Goal: Complete application form: Fill out and submit a form for a specific purpose

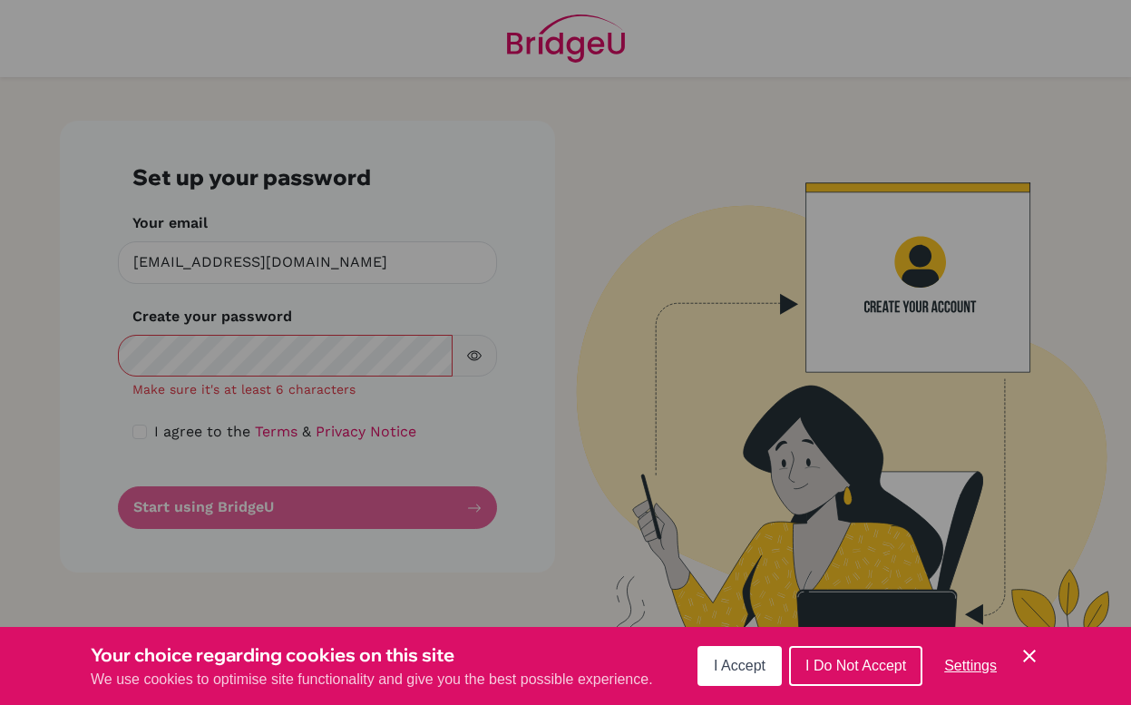
click at [709, 674] on button "I Accept" at bounding box center [740, 666] width 84 height 40
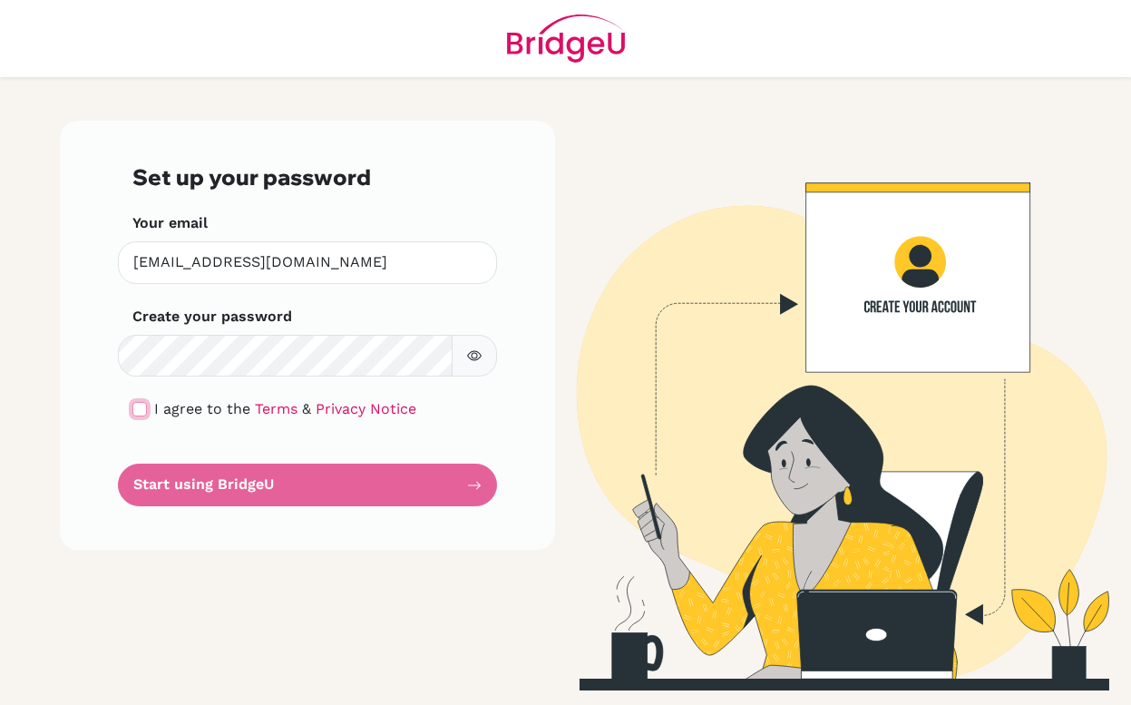
click at [139, 405] on input "checkbox" at bounding box center [139, 409] width 15 height 15
checkbox input "true"
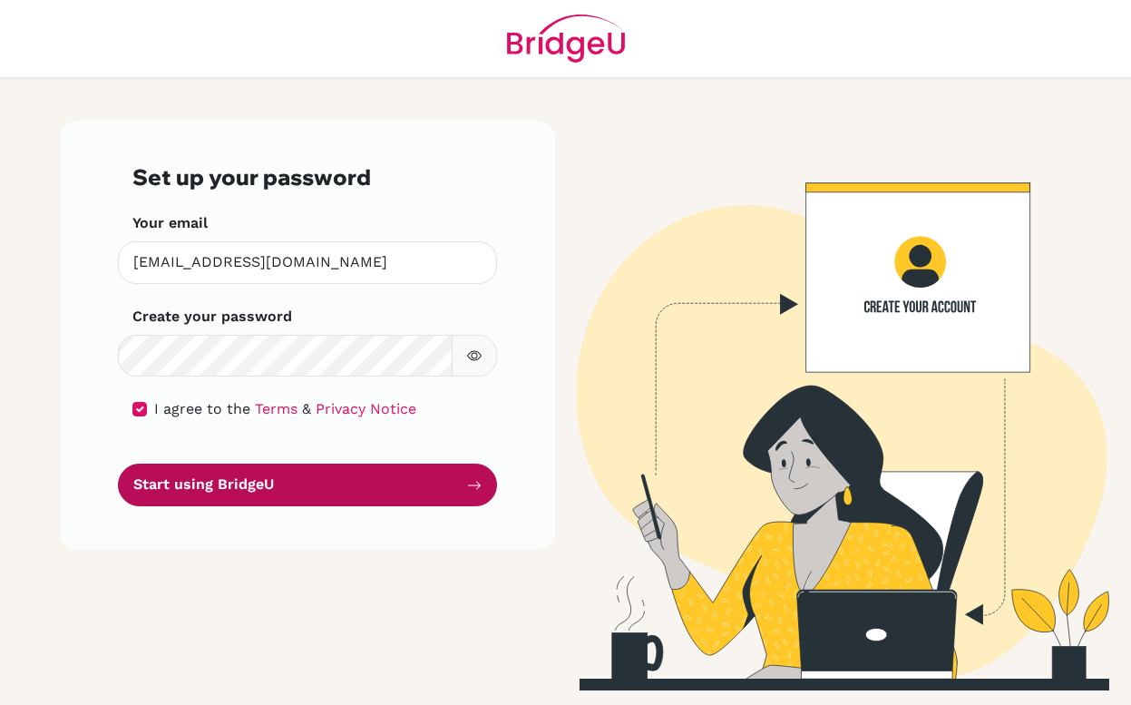
click at [332, 483] on button "Start using BridgeU" at bounding box center [307, 485] width 379 height 43
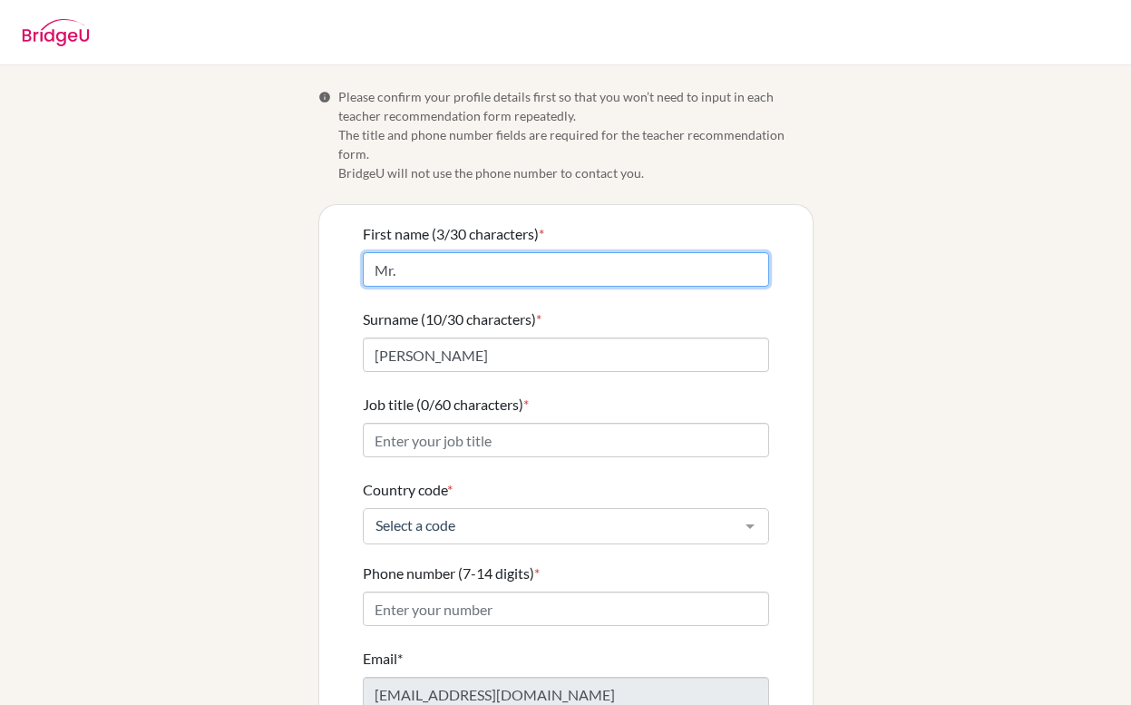
click at [576, 258] on input "Mr." at bounding box center [566, 269] width 406 height 34
type input "[PERSON_NAME]"
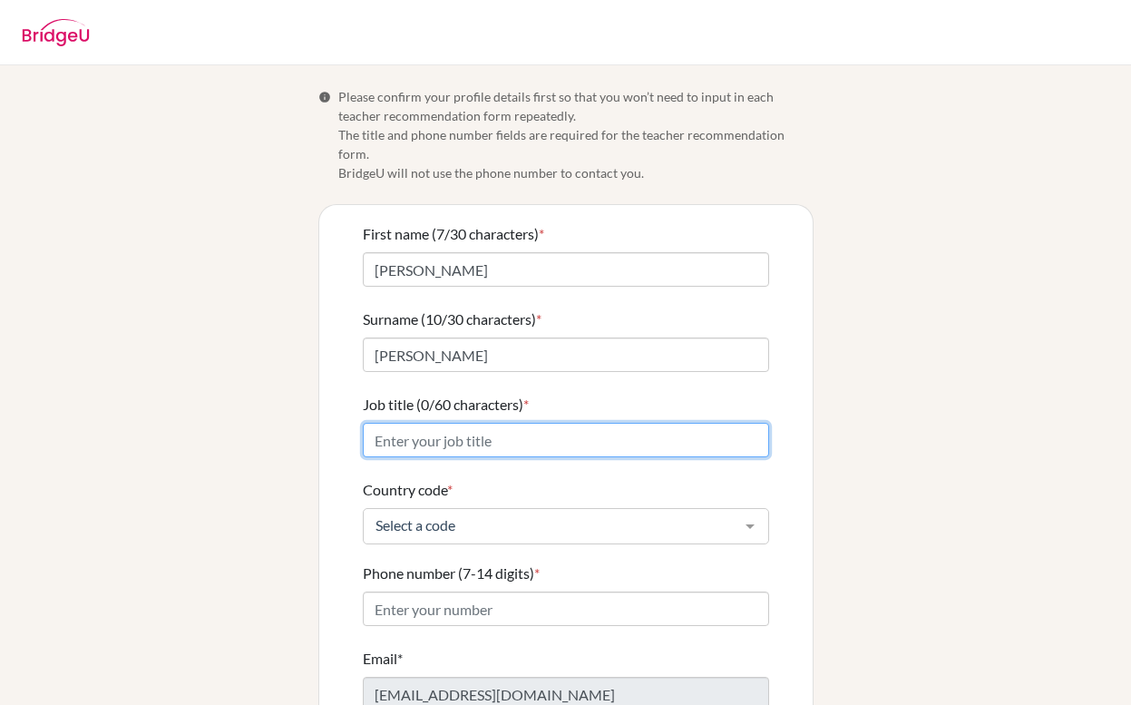
click at [453, 434] on input "Job title (0/60 characters) *" at bounding box center [566, 440] width 406 height 34
type input "Music Teacher"
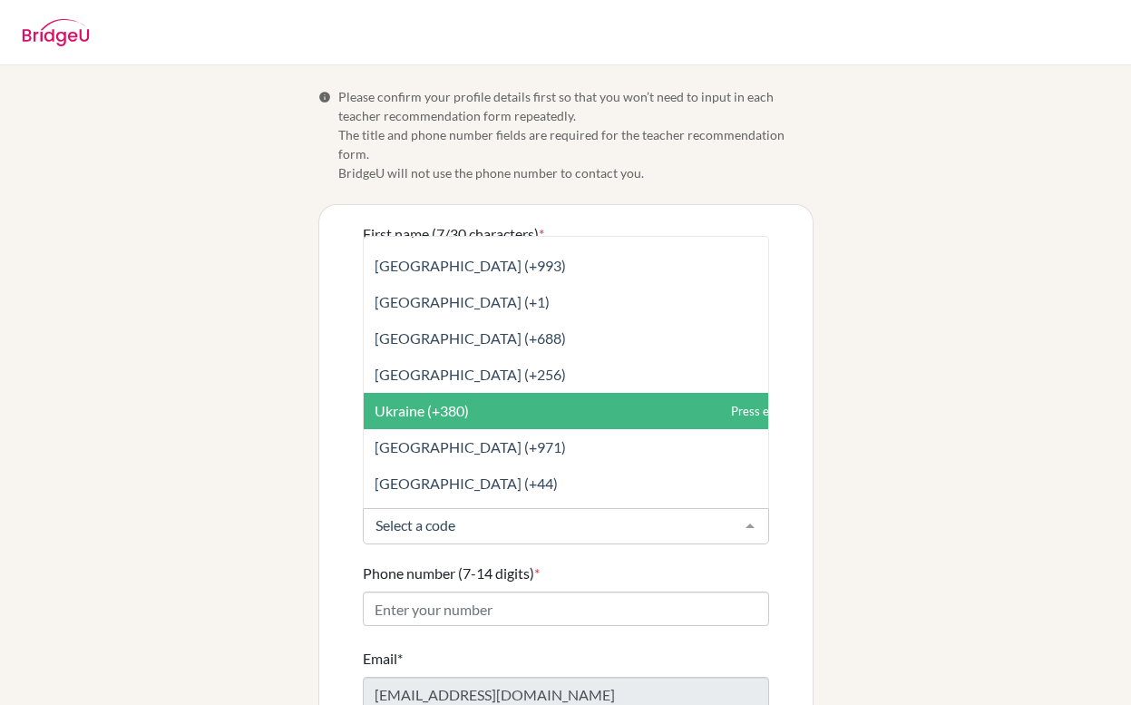
scroll to position [8179, 0]
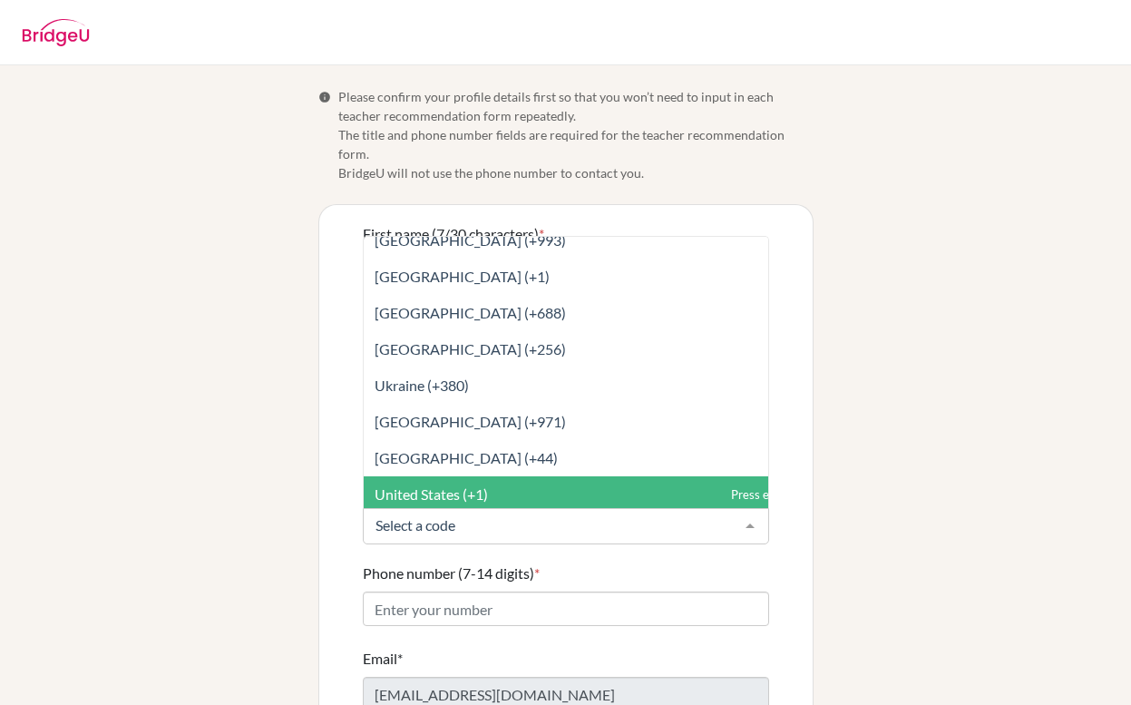
click at [471, 476] on span "United States (+1)" at bounding box center [606, 494] width 485 height 36
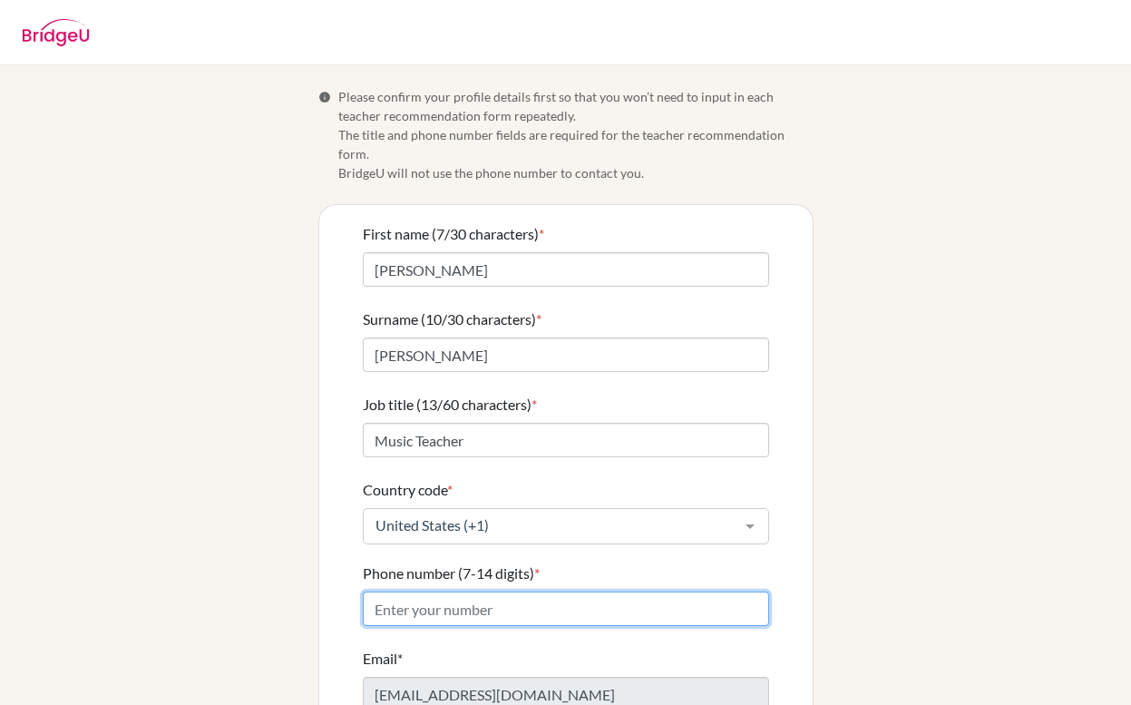
click at [452, 591] on input "Phone number (7-14 digits) *" at bounding box center [566, 608] width 406 height 34
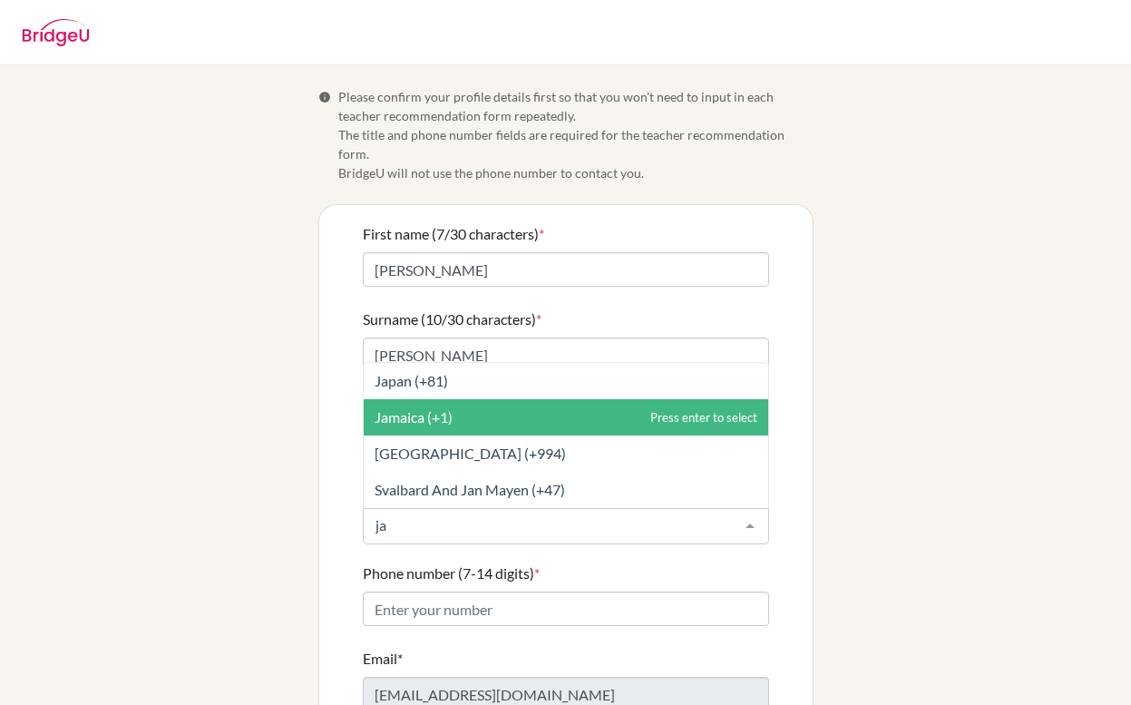
scroll to position [0, 0]
type input "jap"
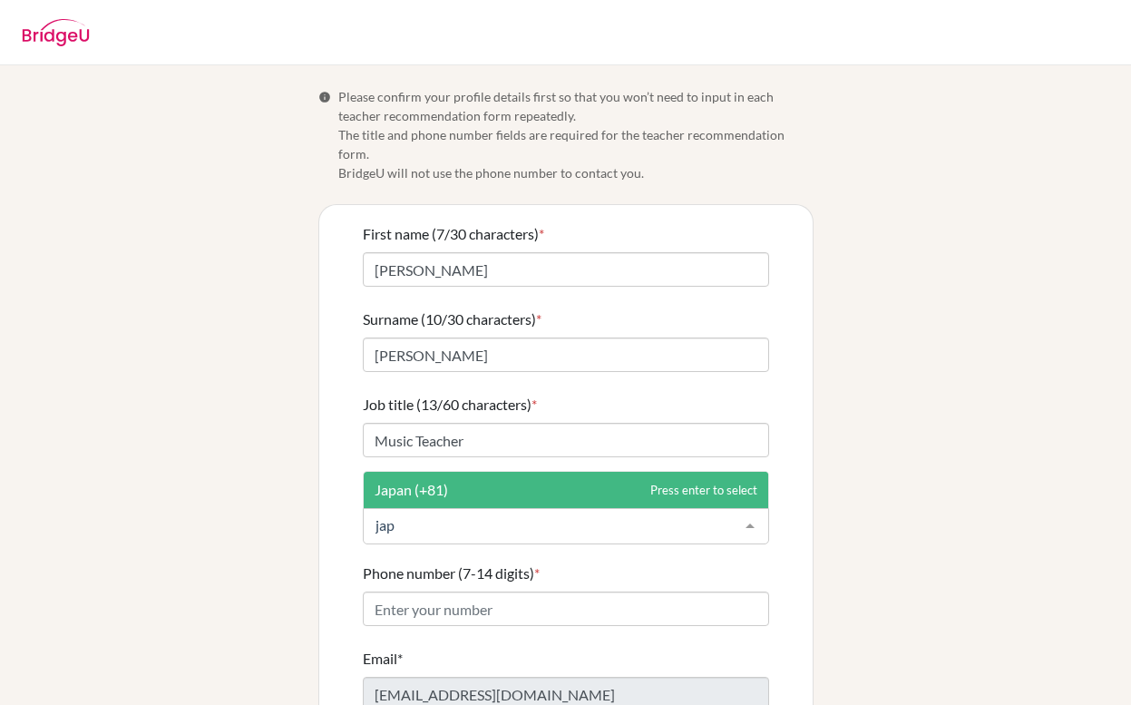
click at [427, 481] on span "Japan (+81)" at bounding box center [411, 489] width 73 height 17
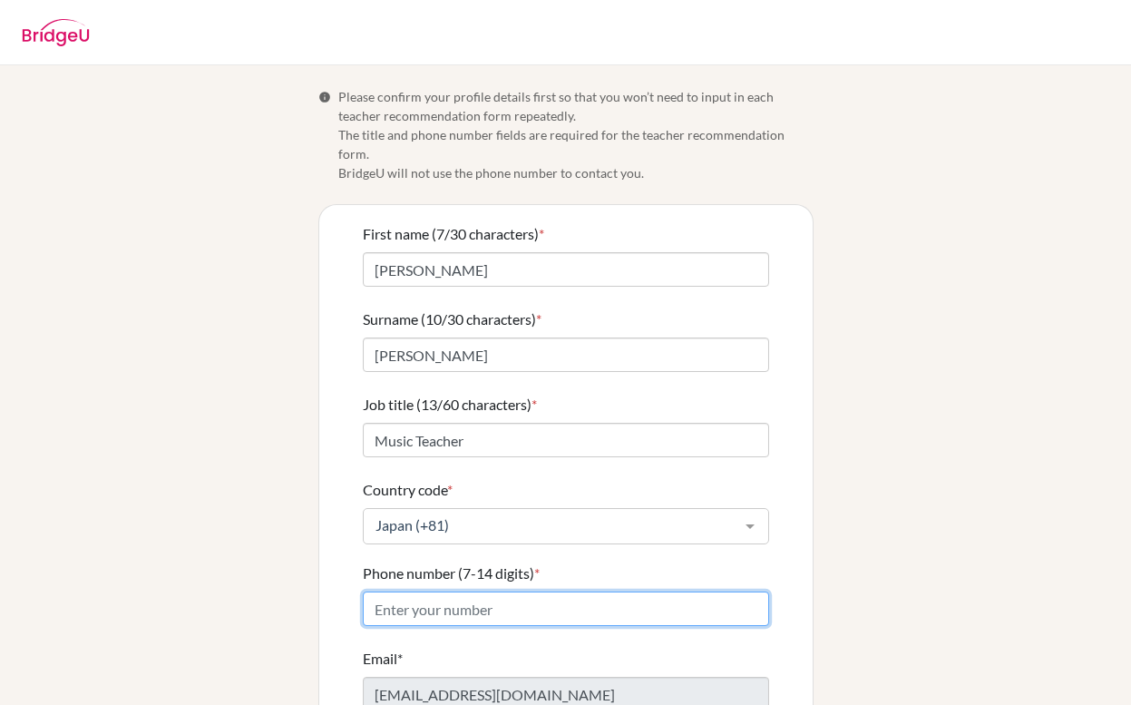
click at [413, 599] on input "Phone number (7-14 digits) *" at bounding box center [566, 608] width 406 height 34
type input "07084761121"
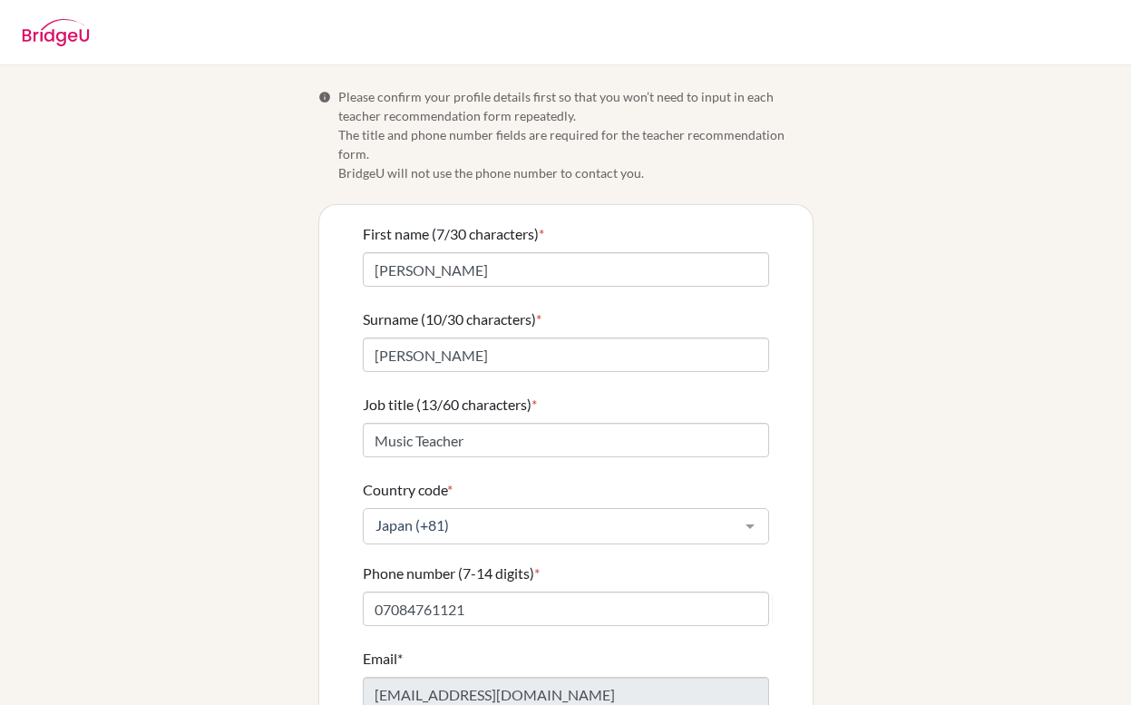
click at [748, 562] on div "Phone number (7-14 digits) * 07084761121" at bounding box center [566, 594] width 406 height 64
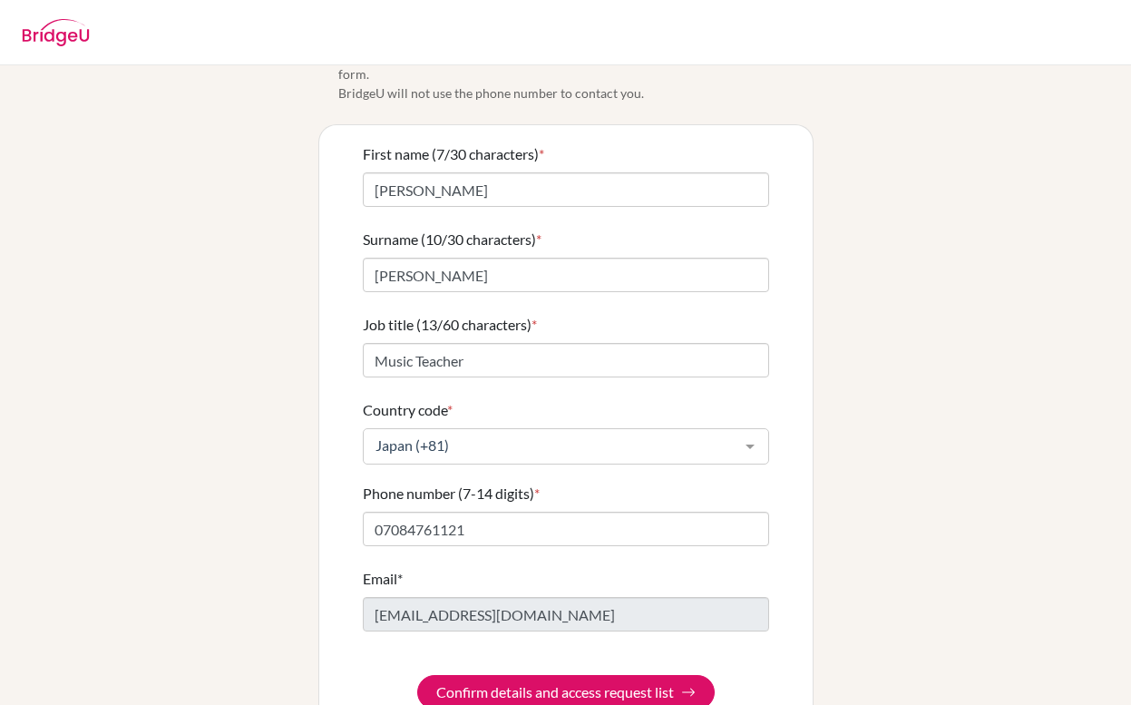
scroll to position [106, 0]
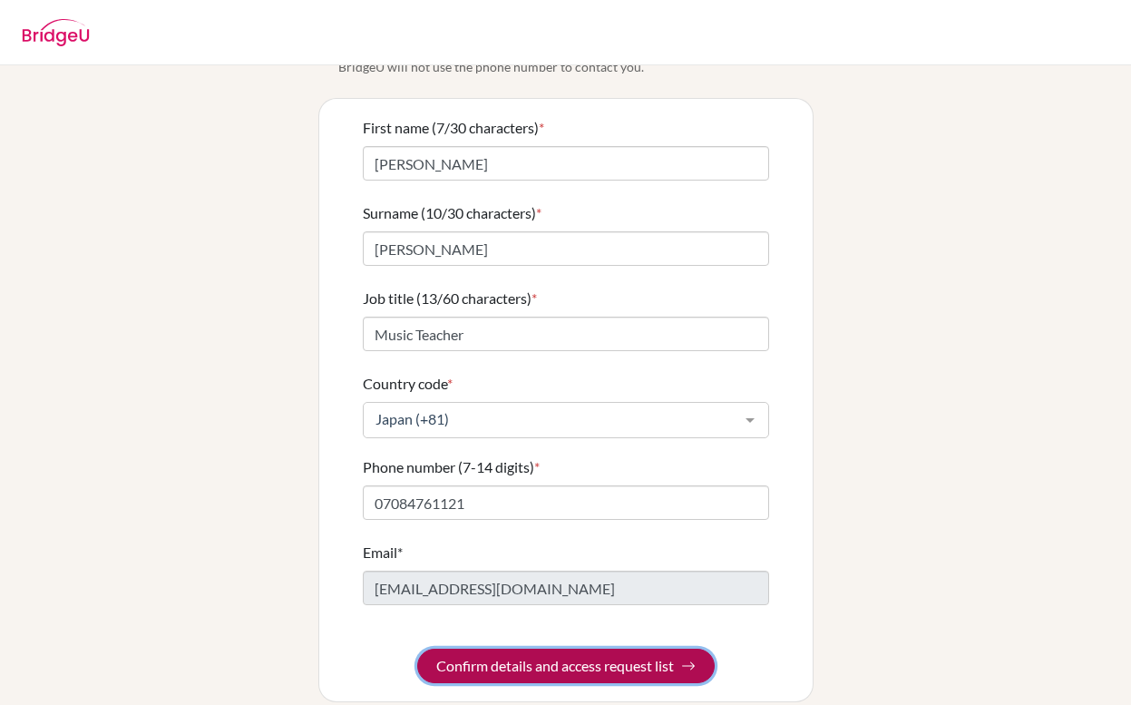
click at [603, 649] on button "Confirm details and access request list" at bounding box center [566, 666] width 298 height 34
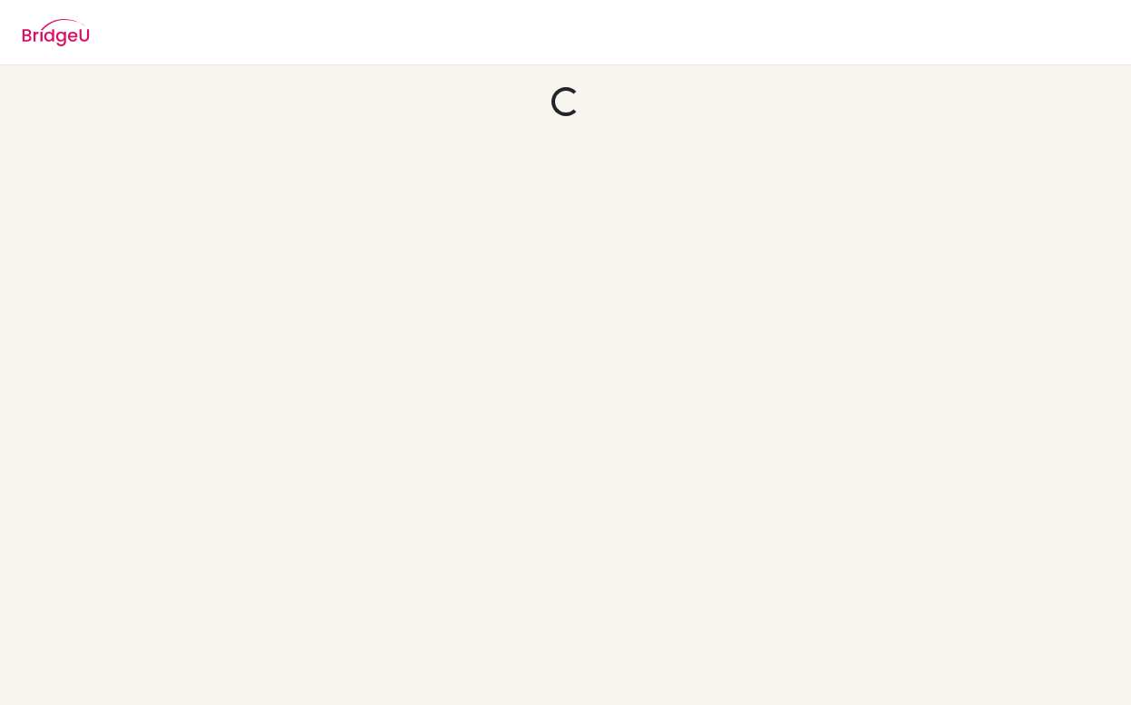
scroll to position [0, 0]
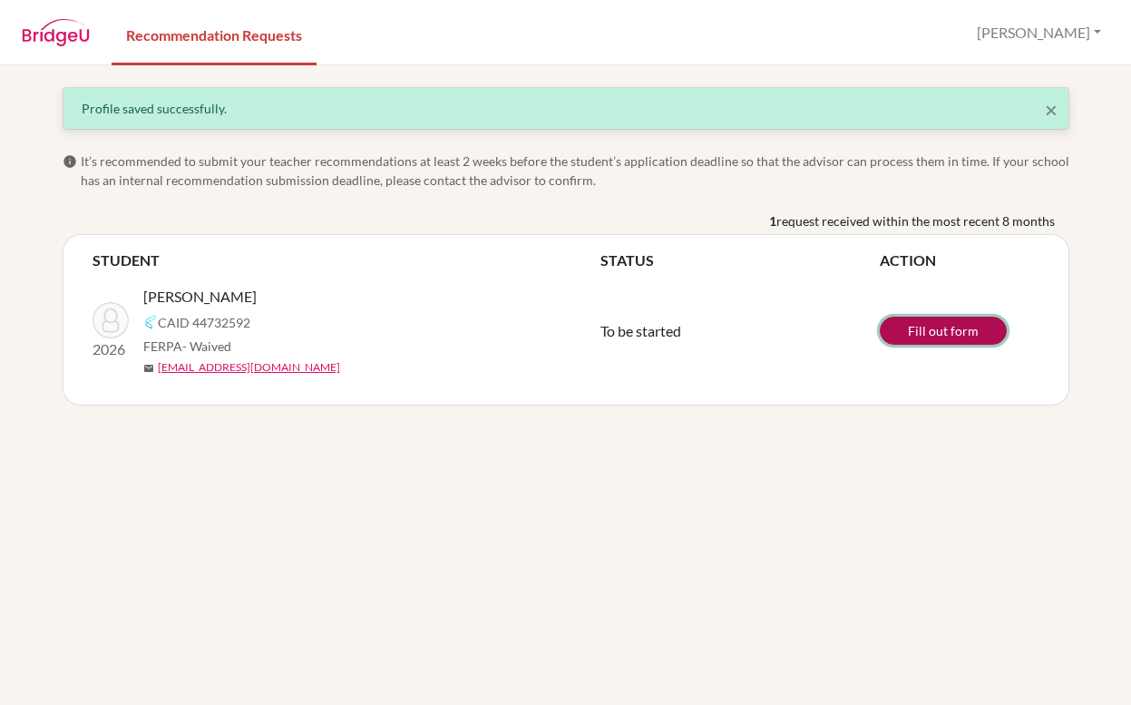
click at [973, 334] on link "Fill out form" at bounding box center [943, 331] width 127 height 28
